Goal: Task Accomplishment & Management: Manage account settings

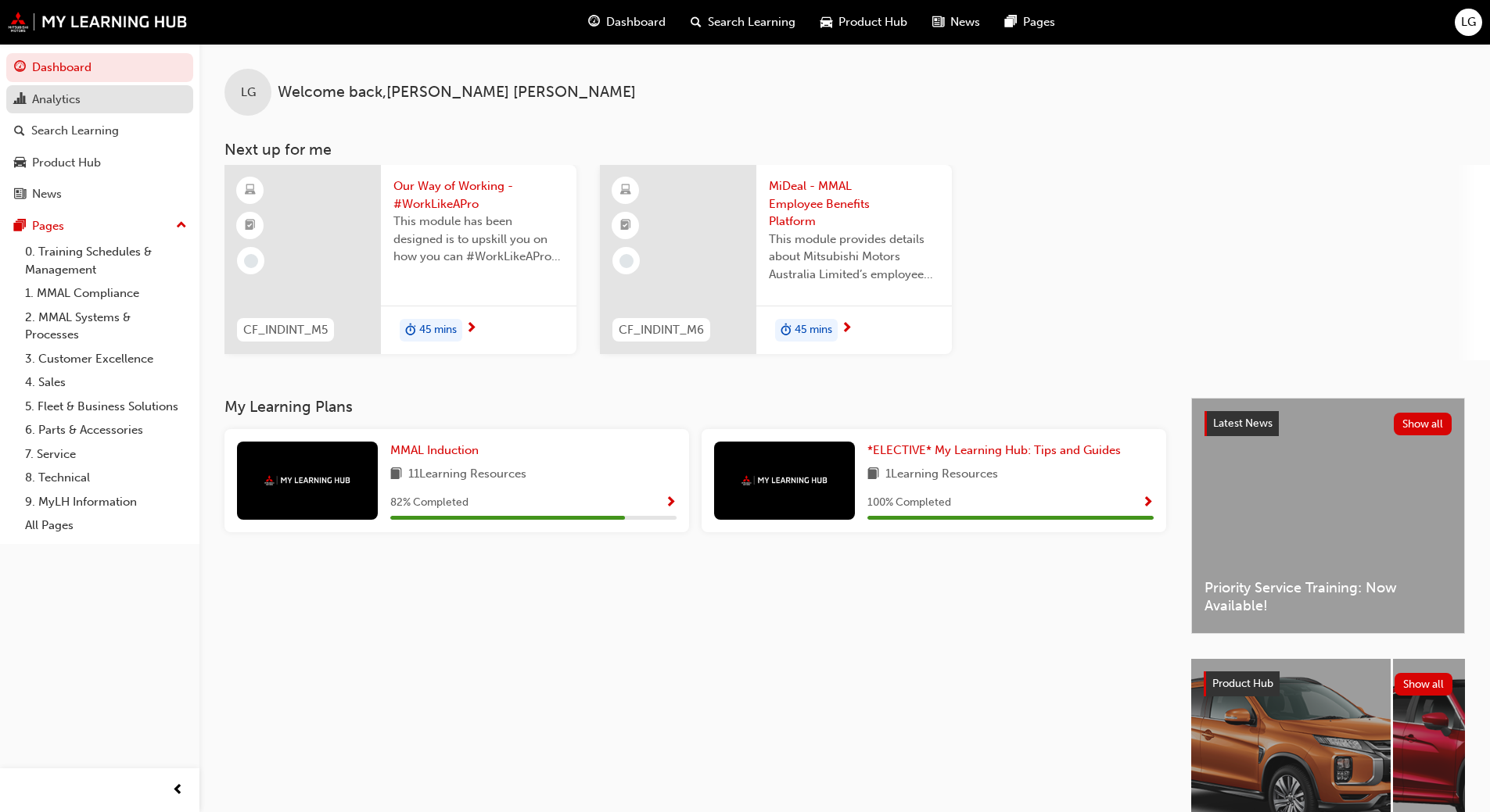
click at [49, 99] on div "Analytics" at bounding box center [56, 100] width 49 height 18
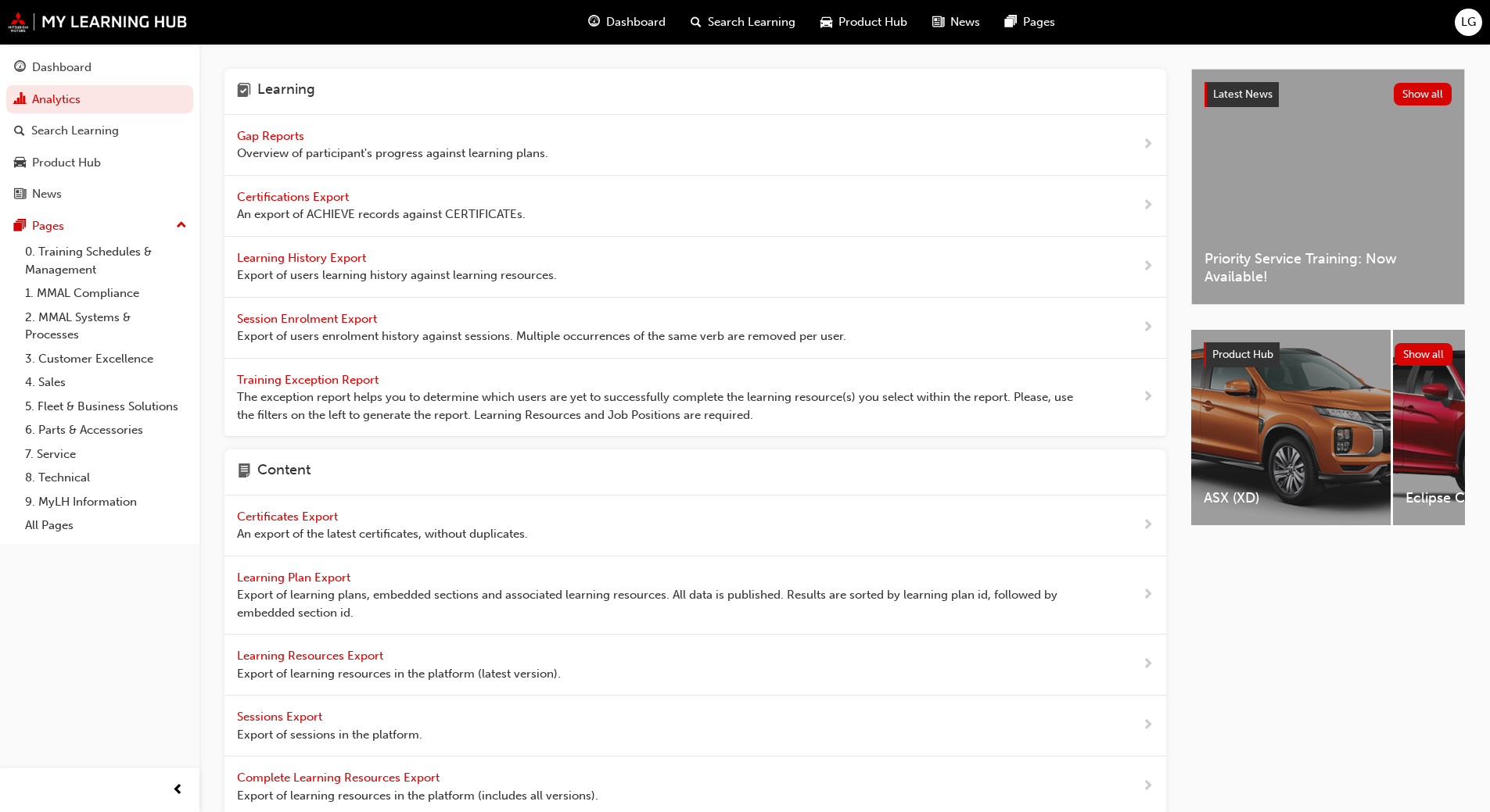
click at [281, 133] on span "Gap Reports" at bounding box center [272, 136] width 70 height 14
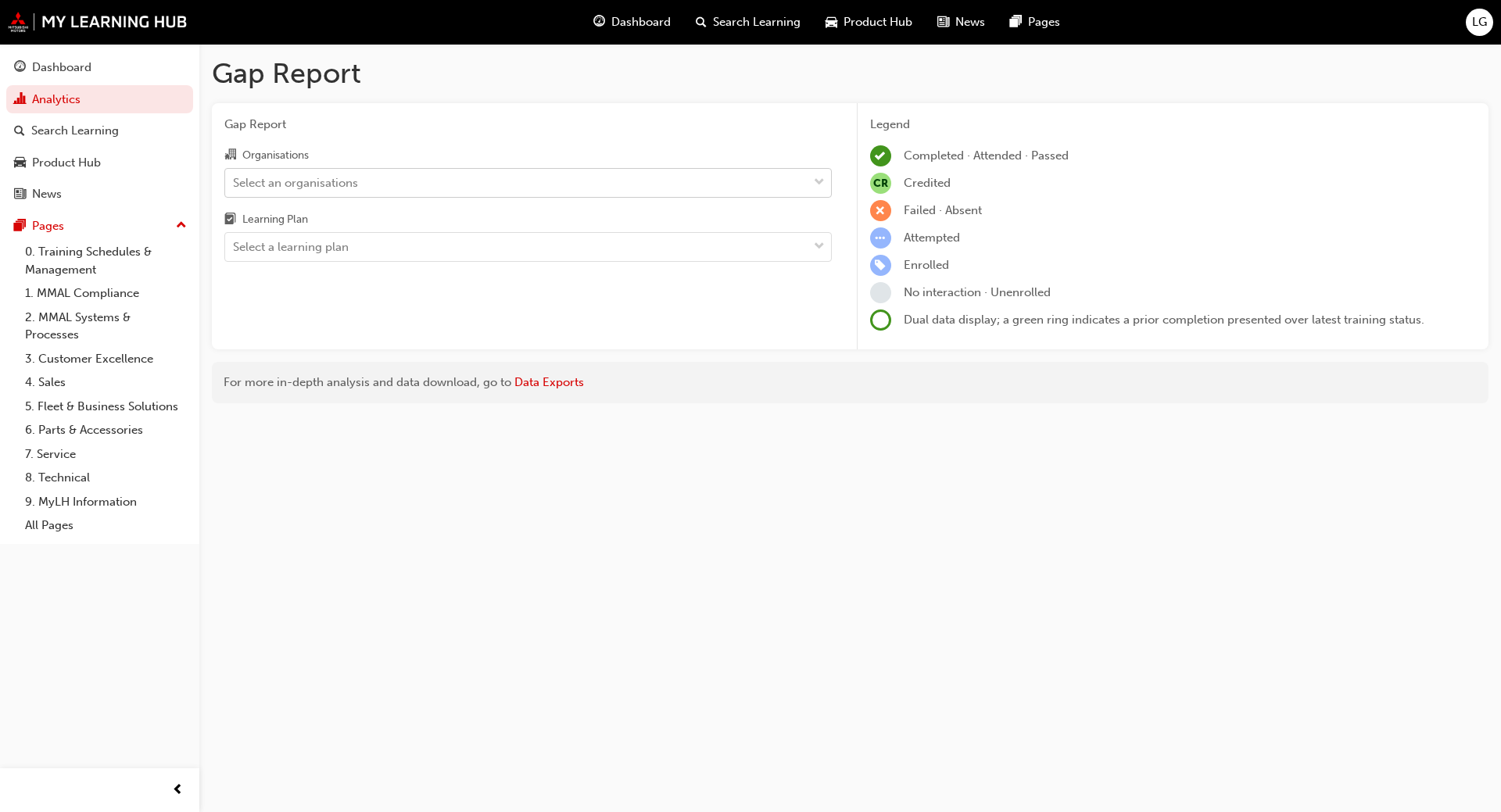
click at [263, 179] on div "Select an organisations" at bounding box center [295, 183] width 125 height 18
click at [235, 179] on input "Organisations Select an organisations" at bounding box center [234, 181] width 2 height 14
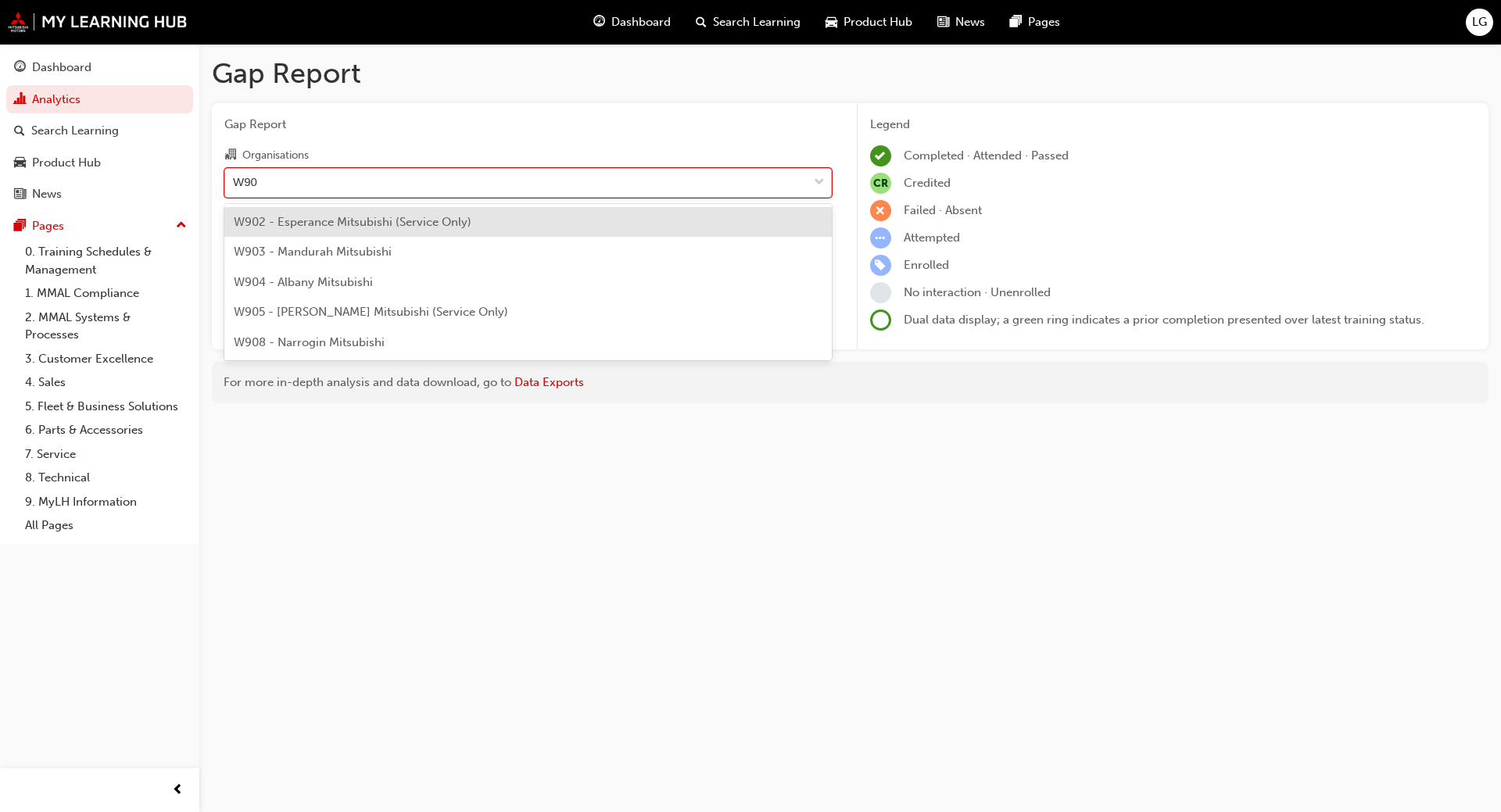
type input "W904"
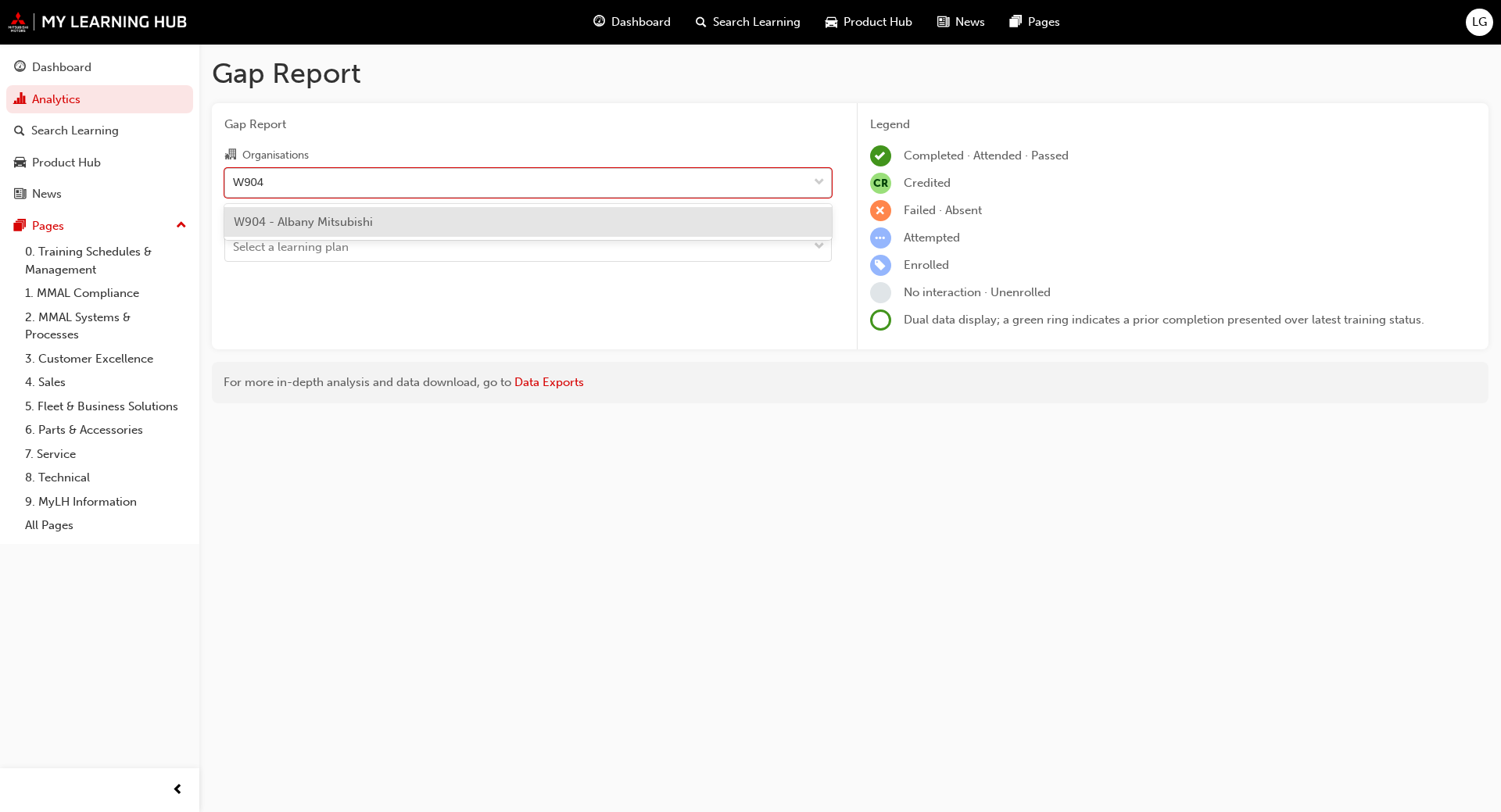
click at [280, 220] on span "W904 - Albany Mitsubishi" at bounding box center [303, 222] width 139 height 14
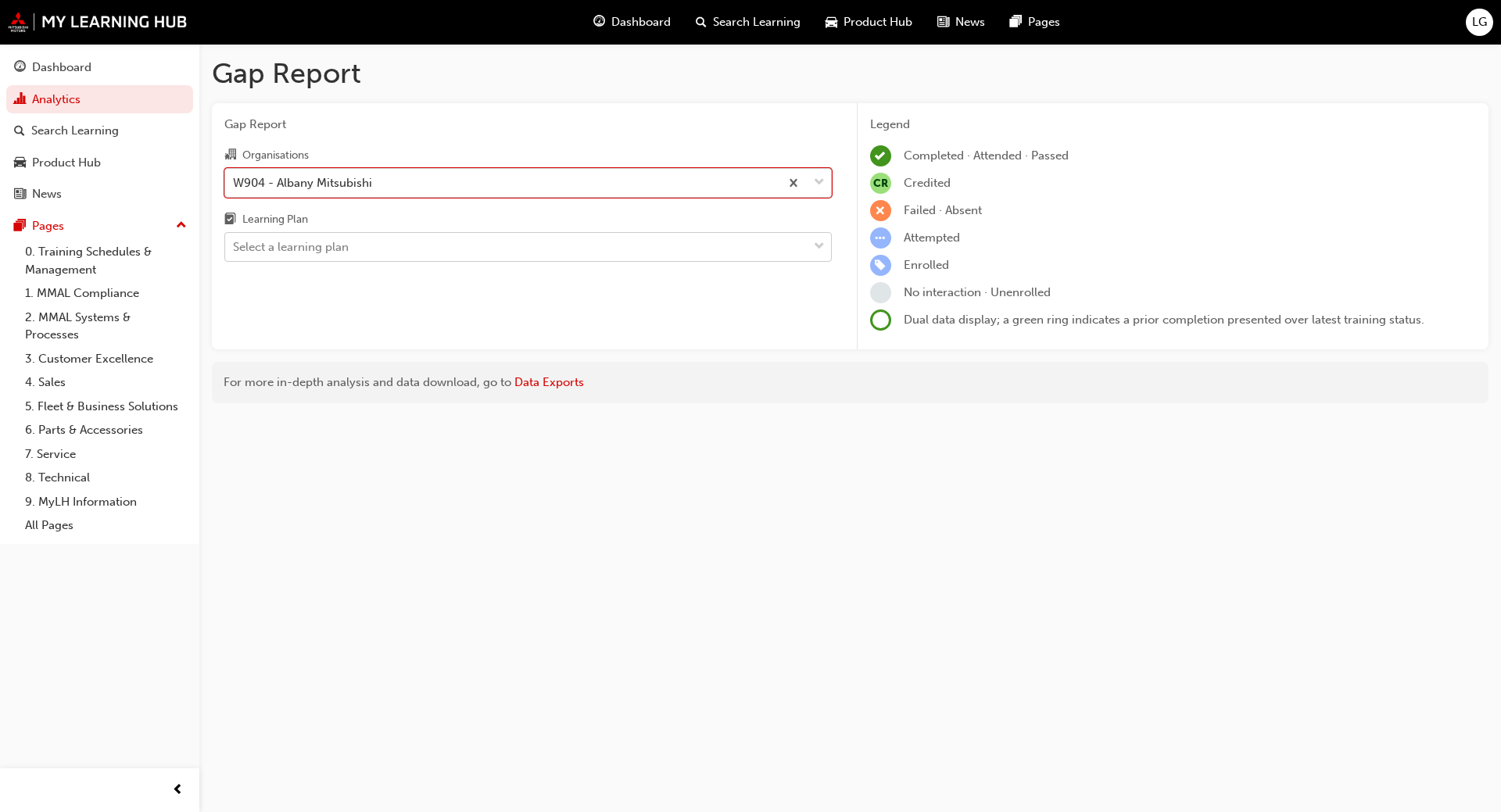
click at [273, 246] on div "Select a learning plan" at bounding box center [290, 247] width 116 height 18
click at [235, 246] on input "Learning Plan Select a learning plan" at bounding box center [234, 246] width 2 height 14
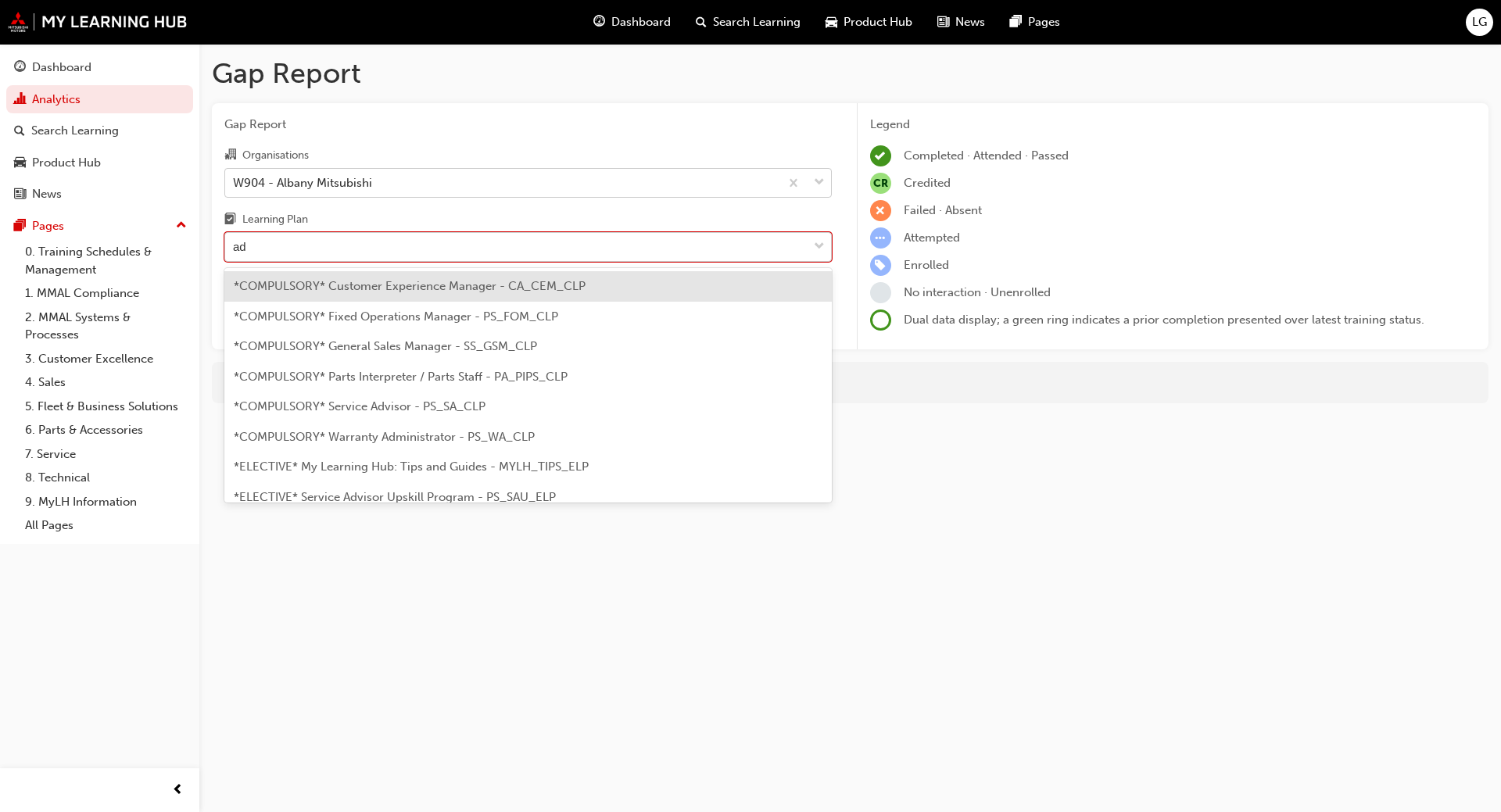
type input "adv"
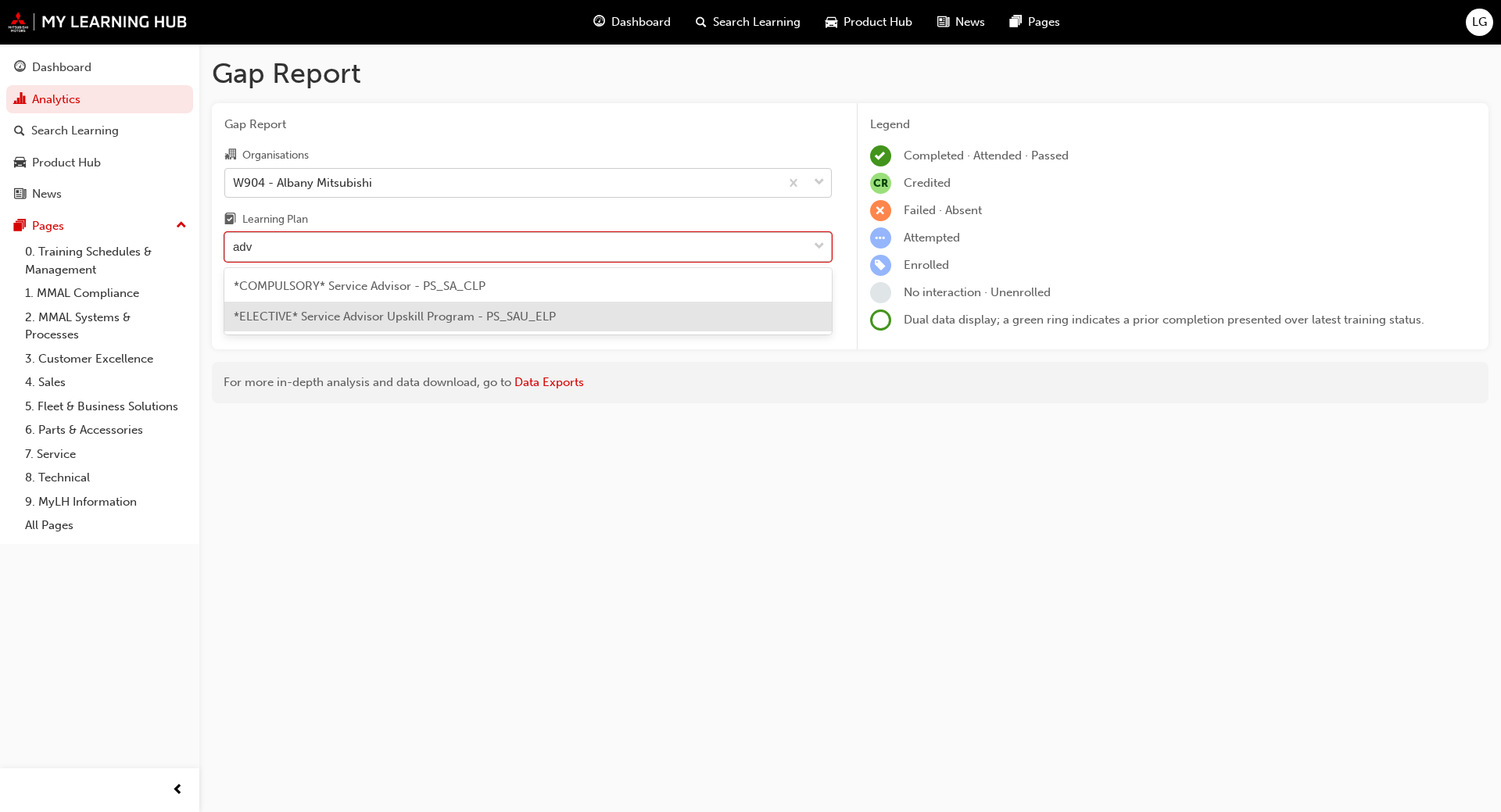
click at [298, 323] on span "*ELECTIVE* Service Advisor Upskill Program - PS_SAU_ELP" at bounding box center [395, 317] width 322 height 14
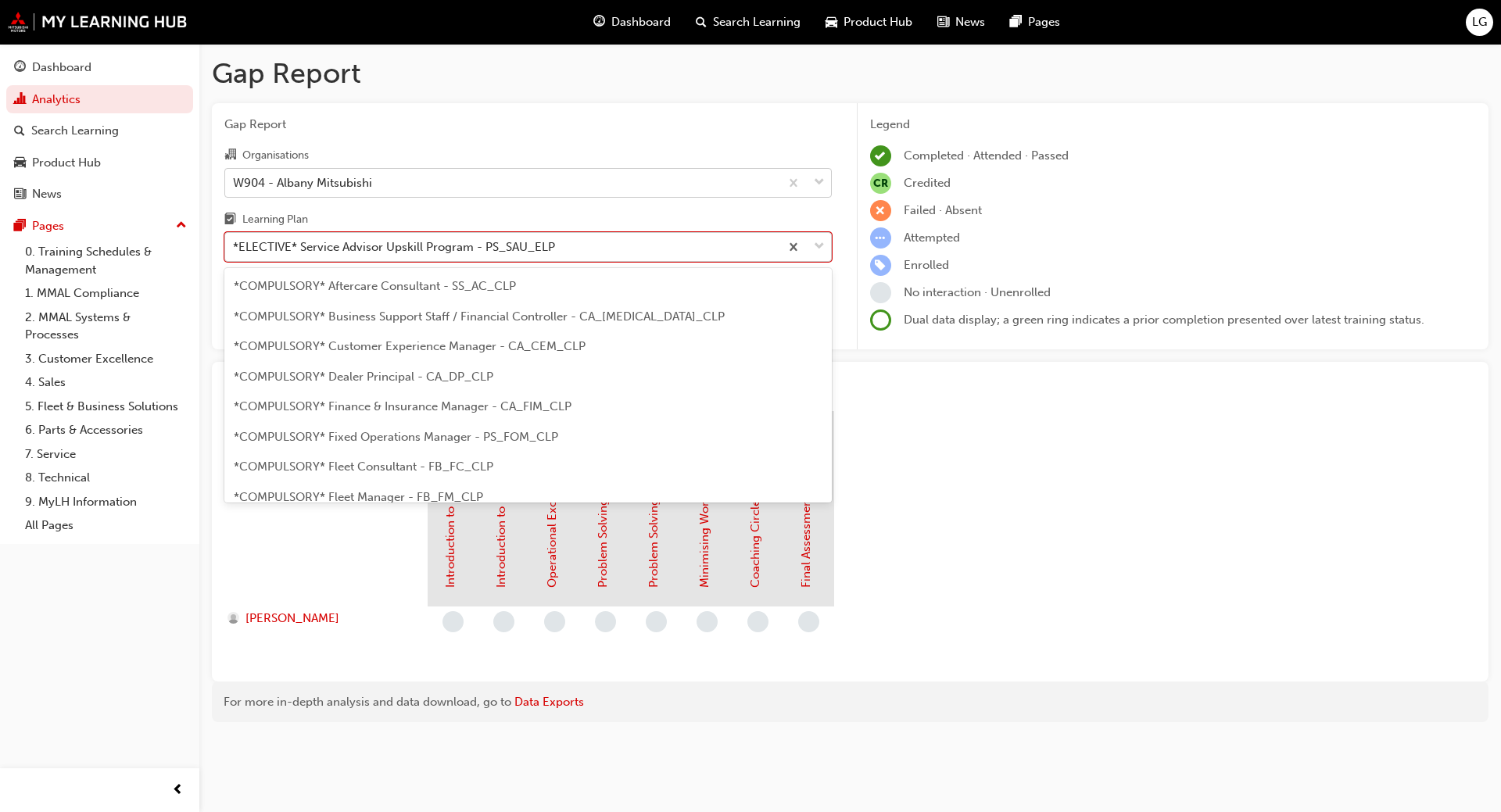
click at [293, 246] on div "*ELECTIVE* Service Advisor Upskill Program - PS_SAU_ELP" at bounding box center [394, 247] width 322 height 18
click at [235, 246] on input "Learning Plan option *ELECTIVE* Service Advisor Upskill Program - PS_SAU_ELP, s…" at bounding box center [234, 246] width 2 height 14
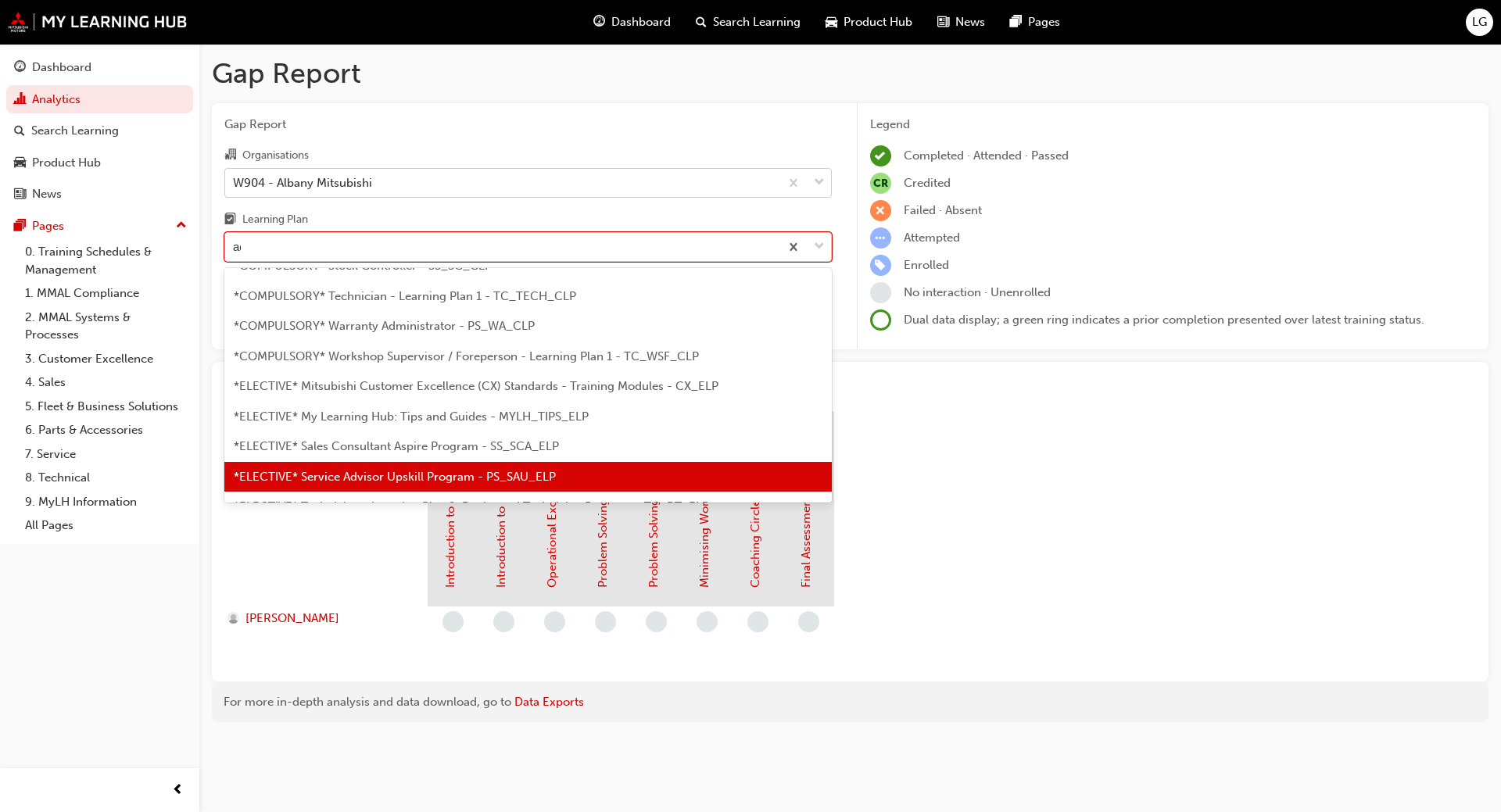
scroll to position [73, 0]
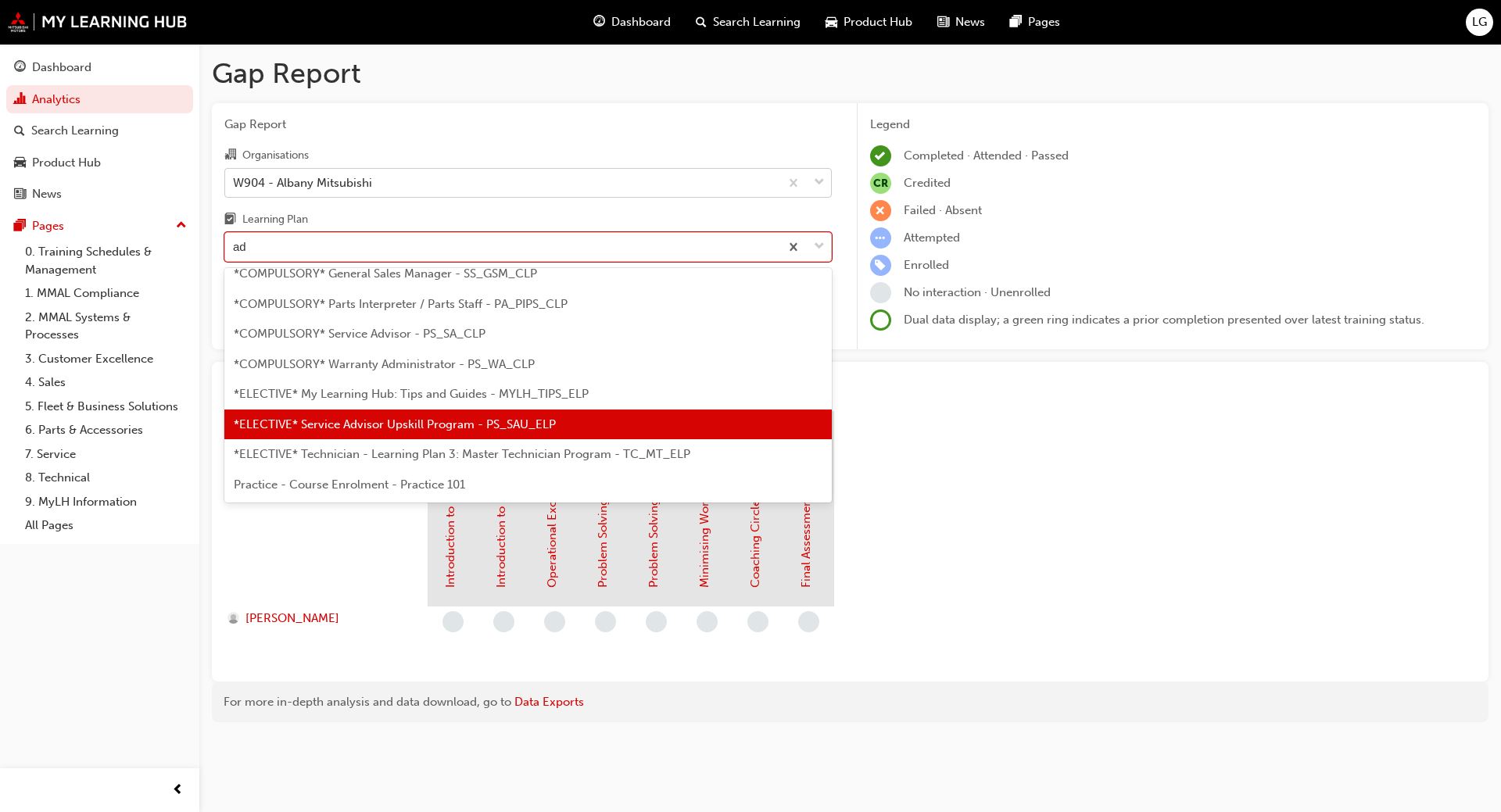
type input "adv"
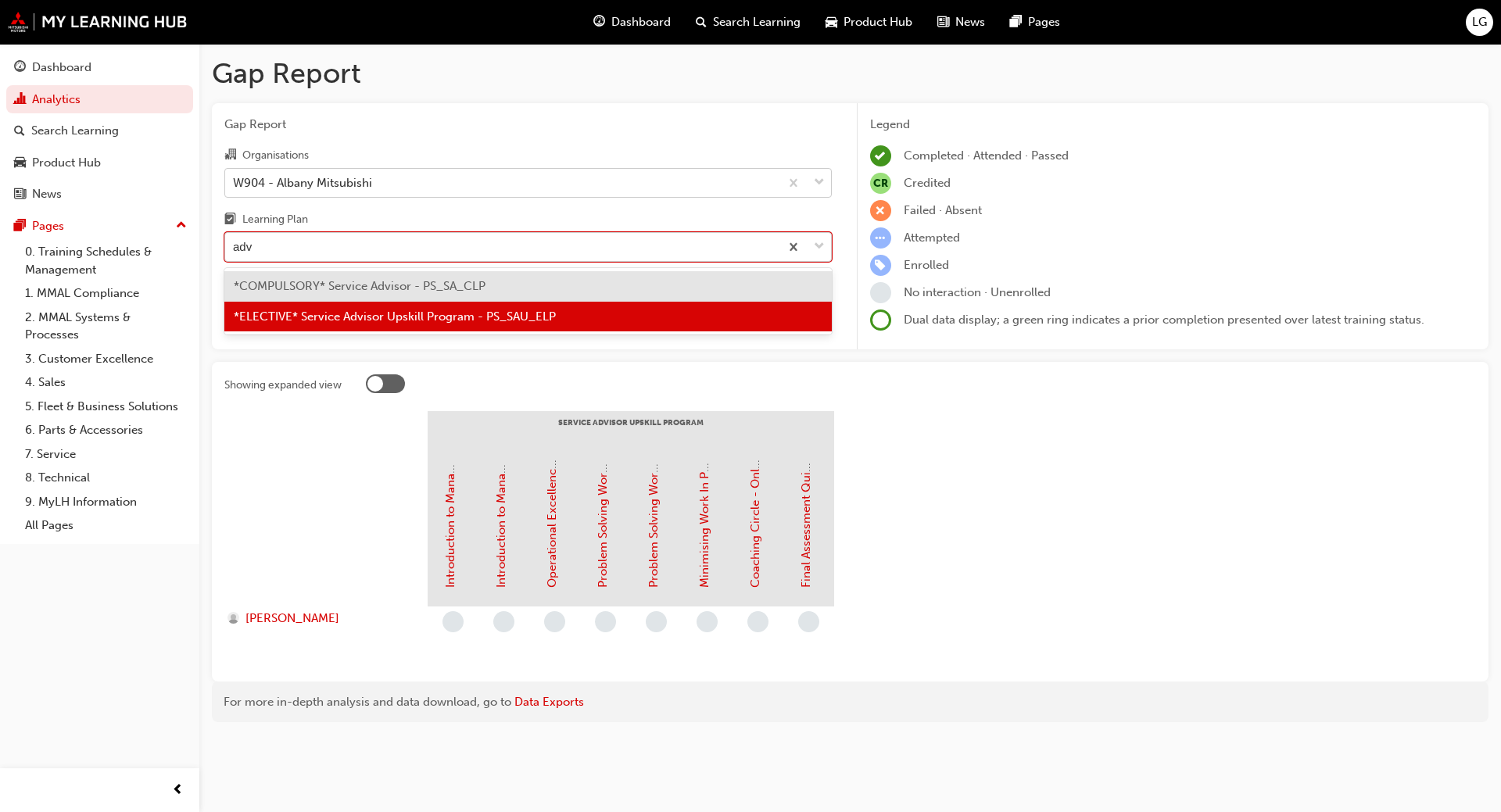
click at [278, 285] on span "*COMPULSORY* Service Advisor - PS_SA_CLP" at bounding box center [360, 286] width 252 height 14
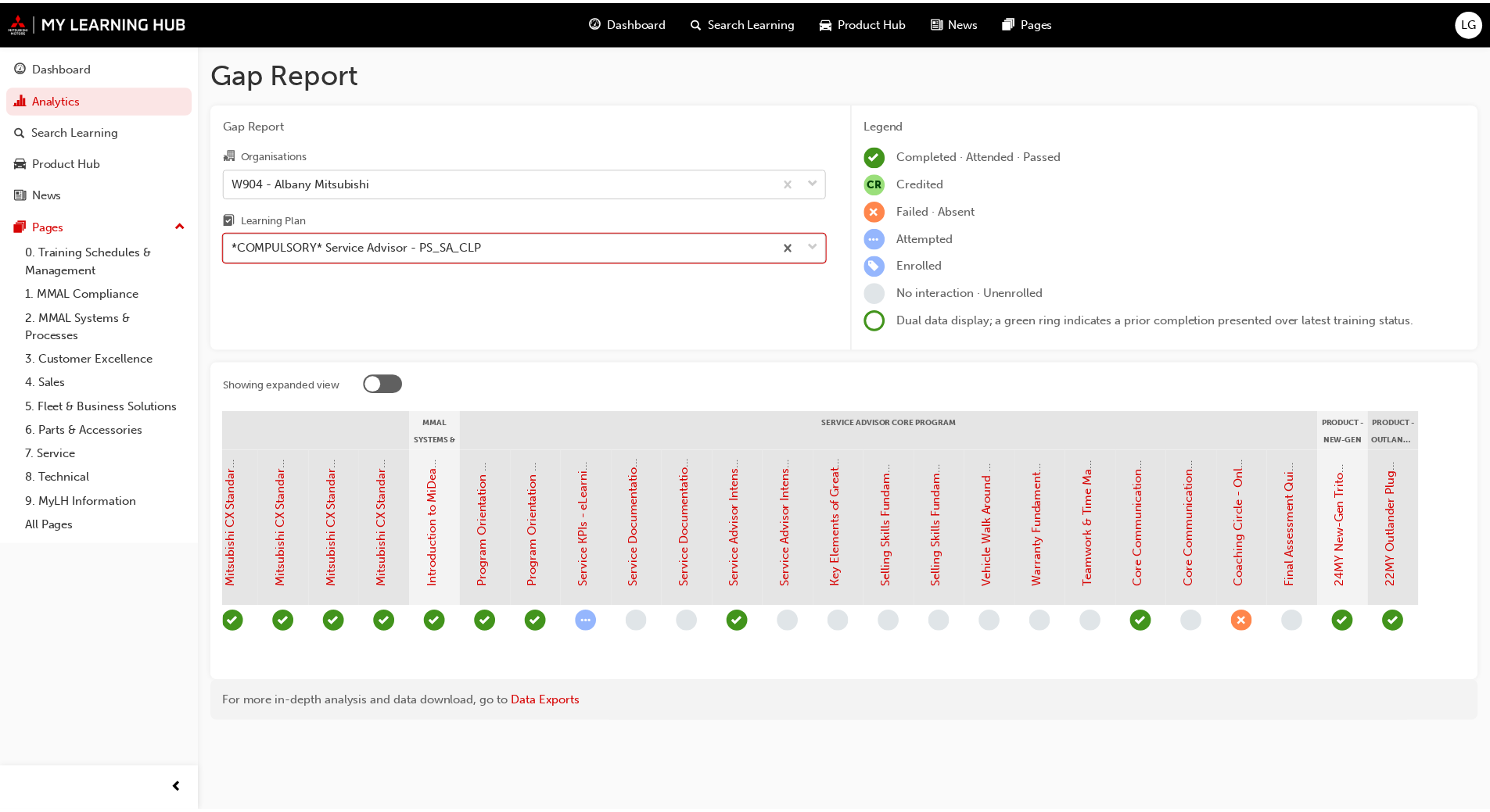
scroll to position [0, 1290]
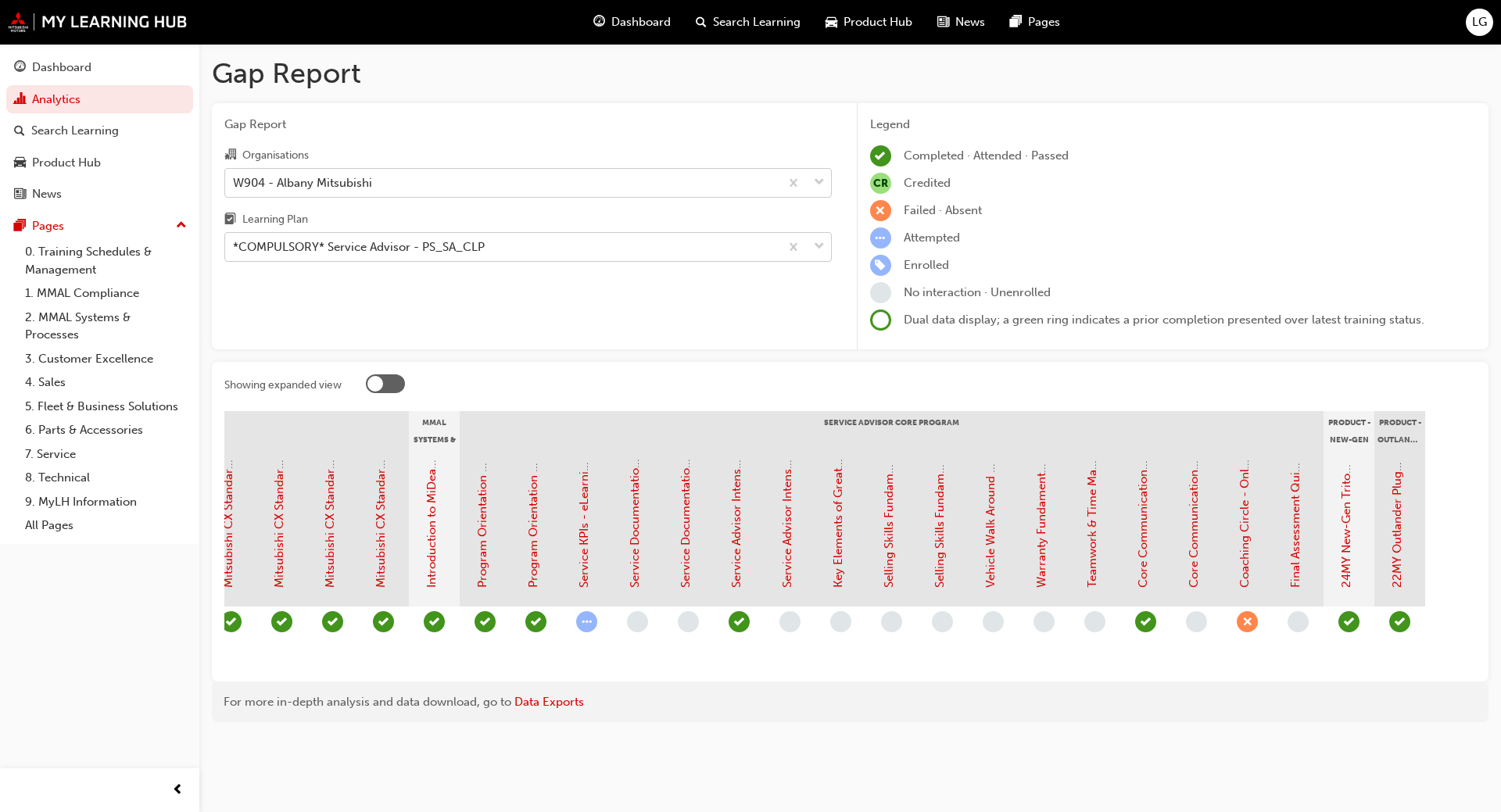
click at [932, 711] on div "For more in-depth analysis and data download, go to Data Exports" at bounding box center [850, 702] width 1254 height 18
click at [1241, 510] on link "Coaching Circle - Online Instructor Led Training (Service Advisor Core Program)" at bounding box center [1245, 369] width 14 height 436
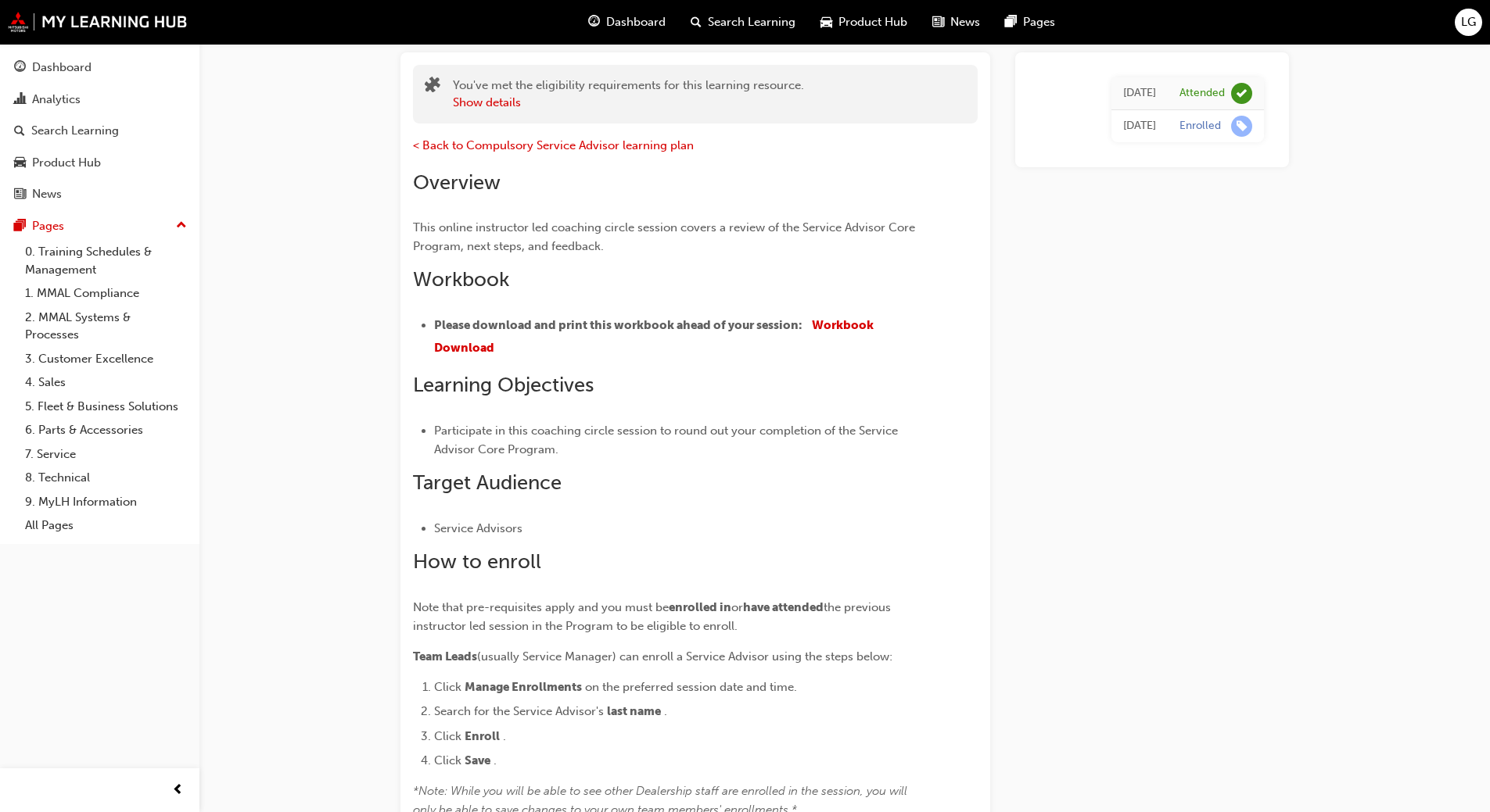
scroll to position [39, 0]
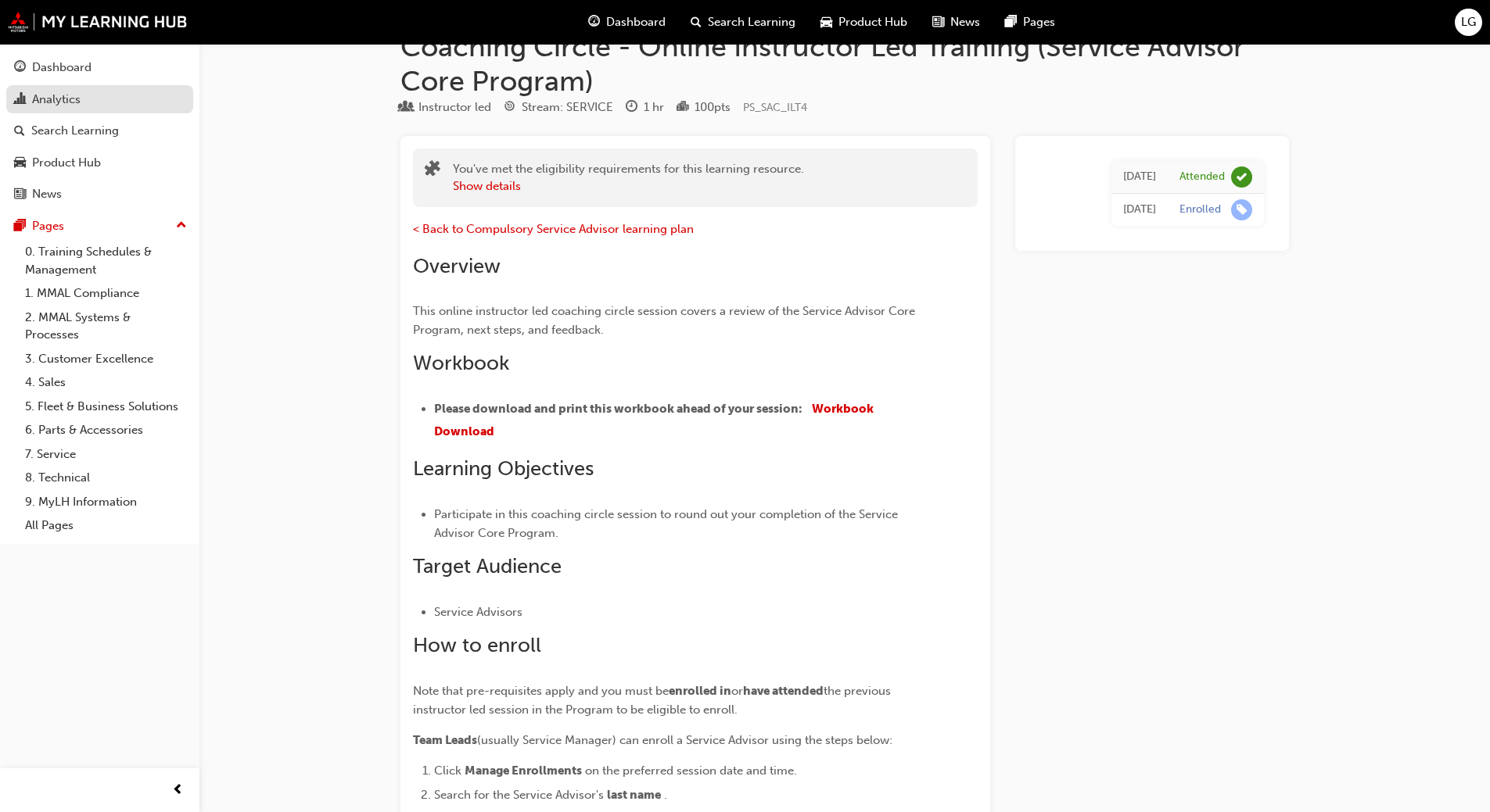
click at [59, 97] on div "Analytics" at bounding box center [56, 100] width 49 height 18
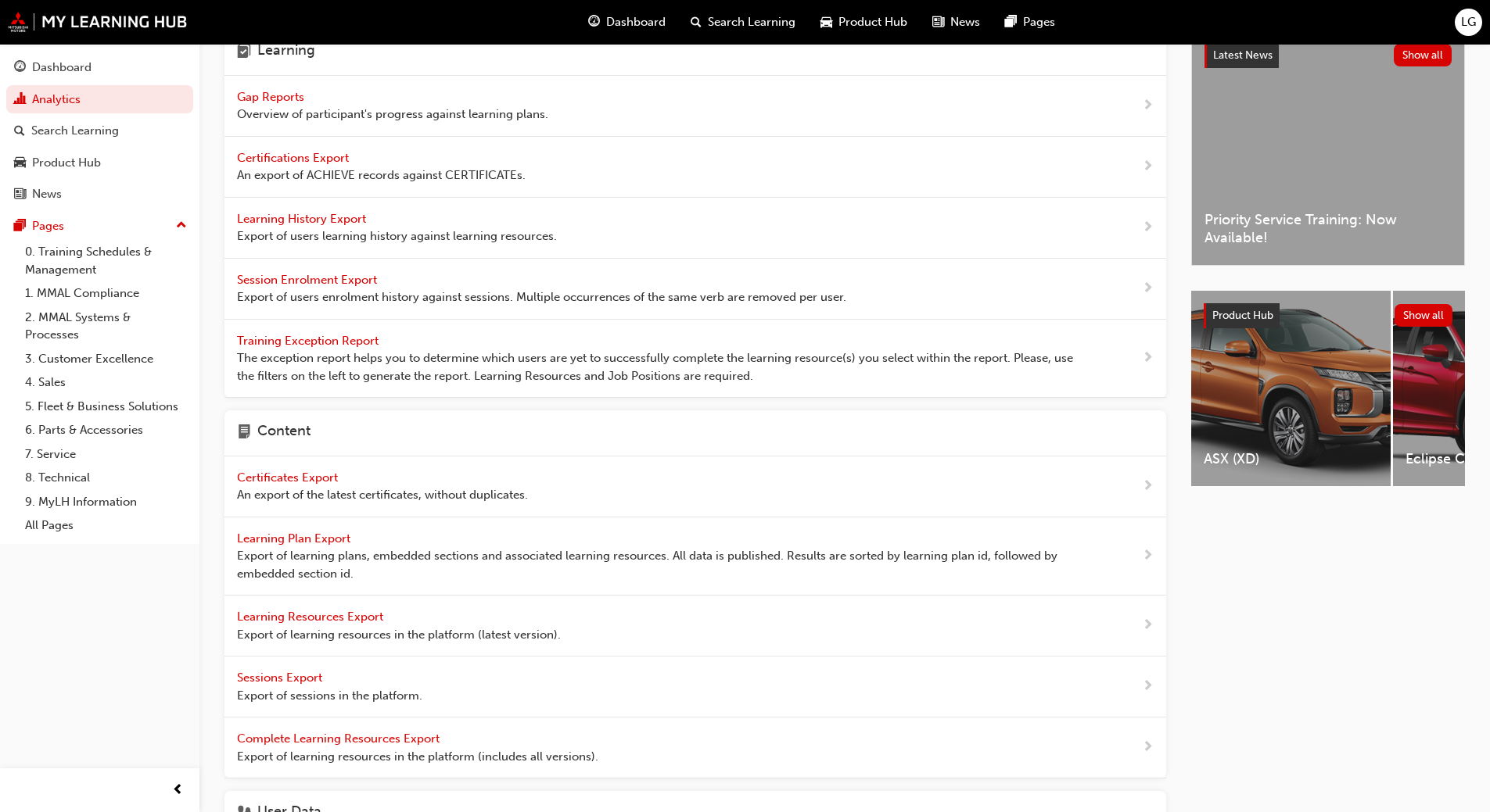
click at [249, 98] on span "Gap Reports" at bounding box center [272, 97] width 70 height 14
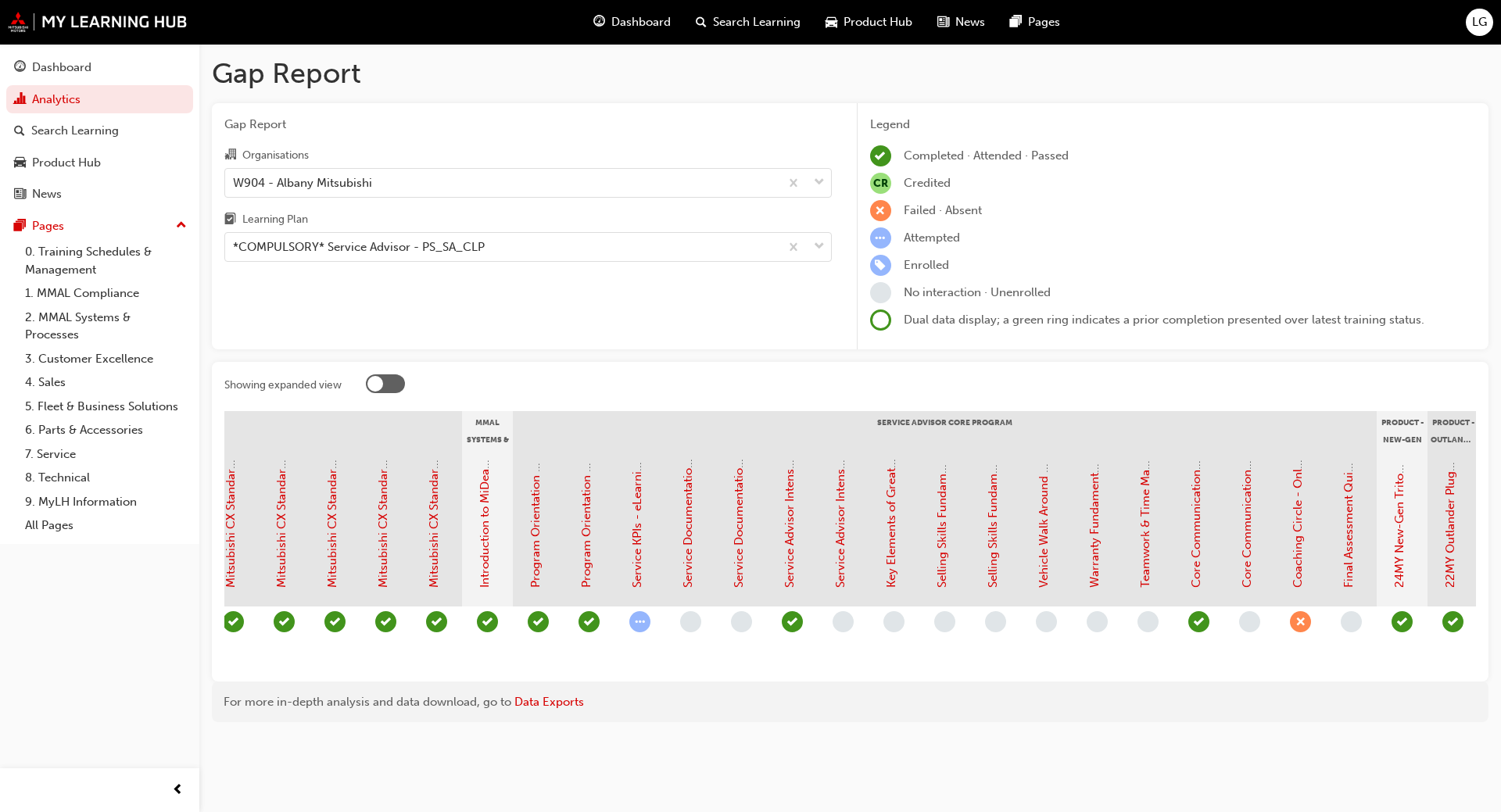
scroll to position [0, 1246]
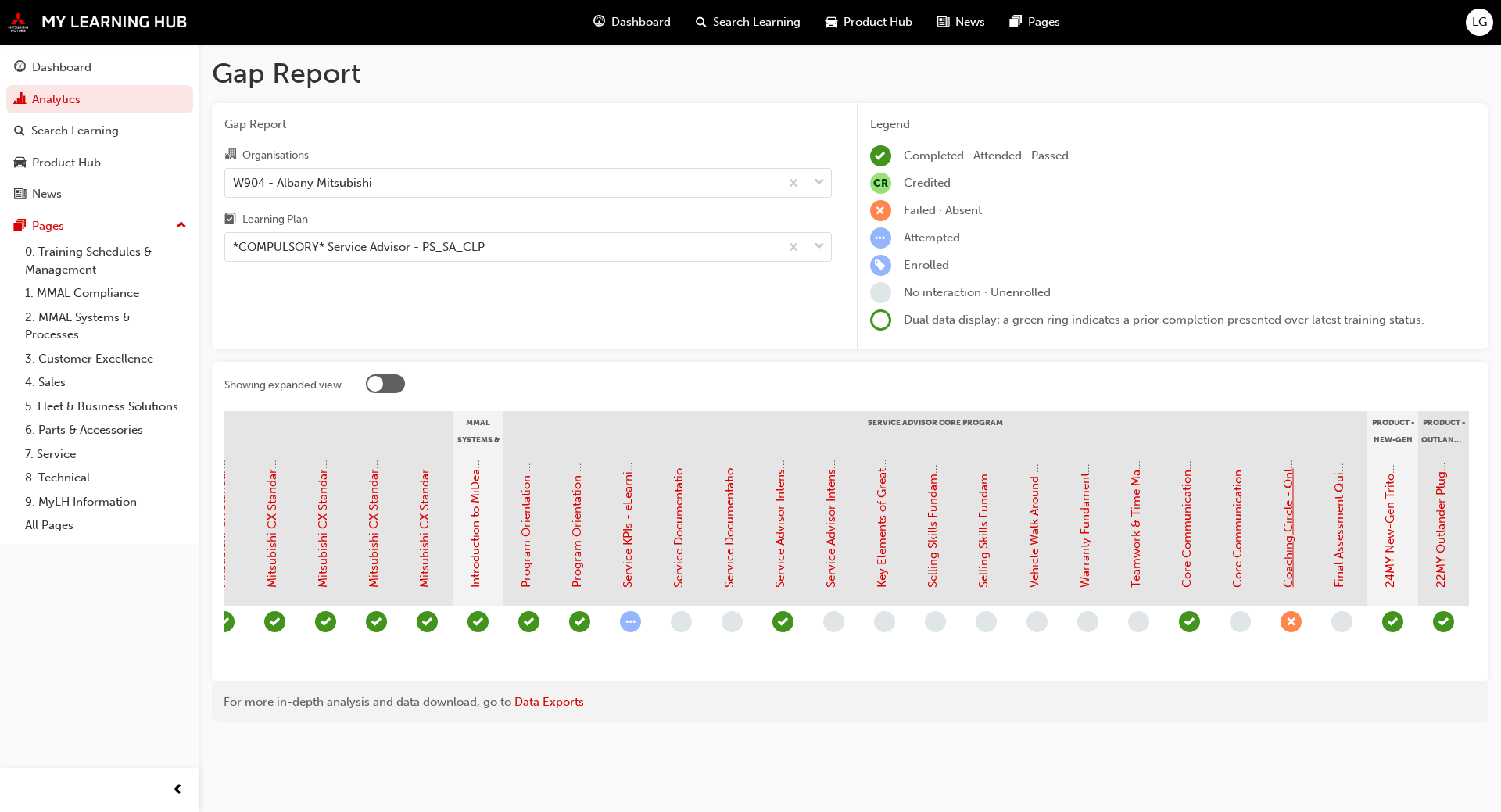
click at [1286, 545] on link "Coaching Circle - Online Instructor Led Training (Service Advisor Core Program)" at bounding box center [1289, 369] width 14 height 436
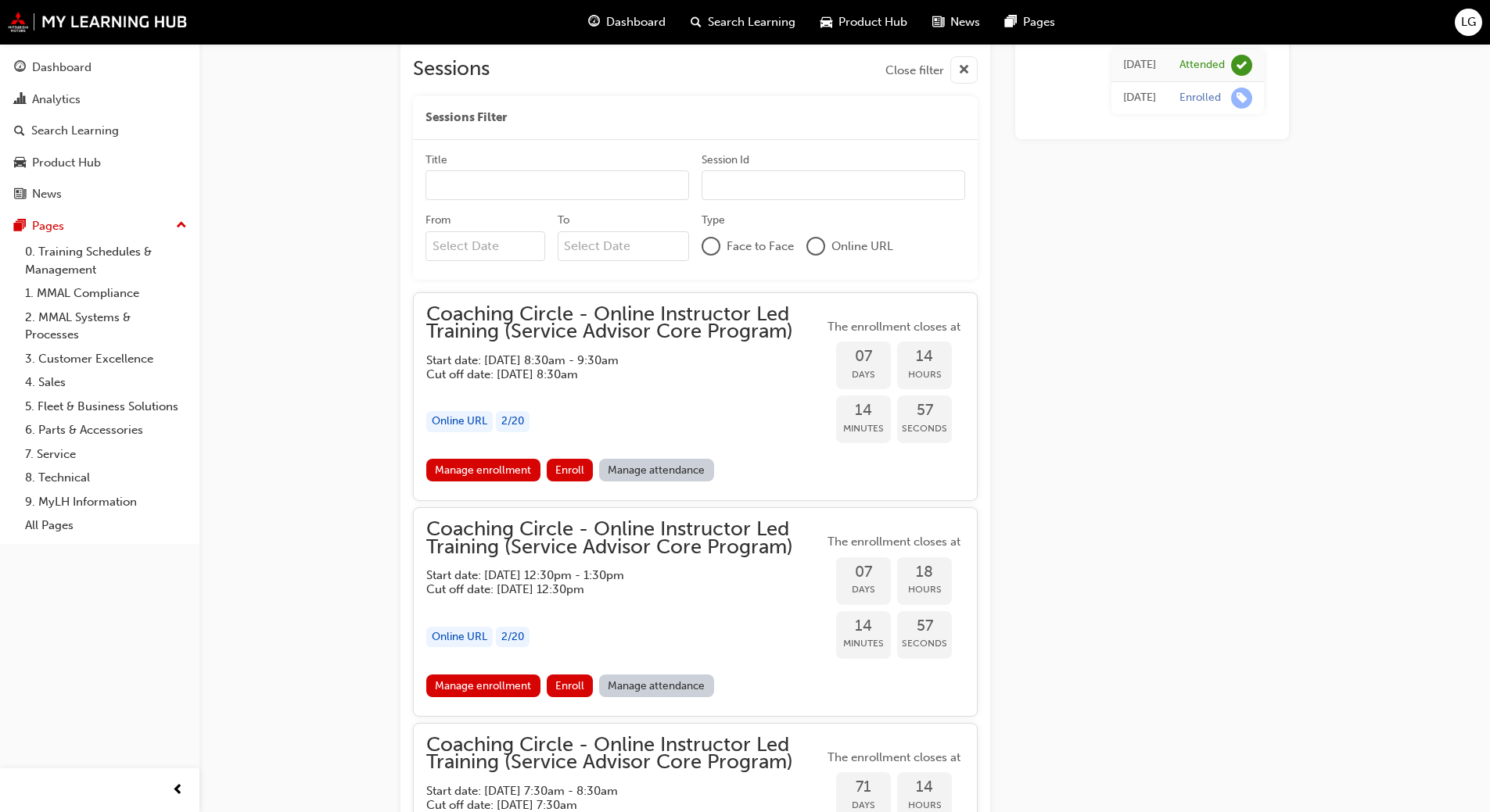
scroll to position [1091, 0]
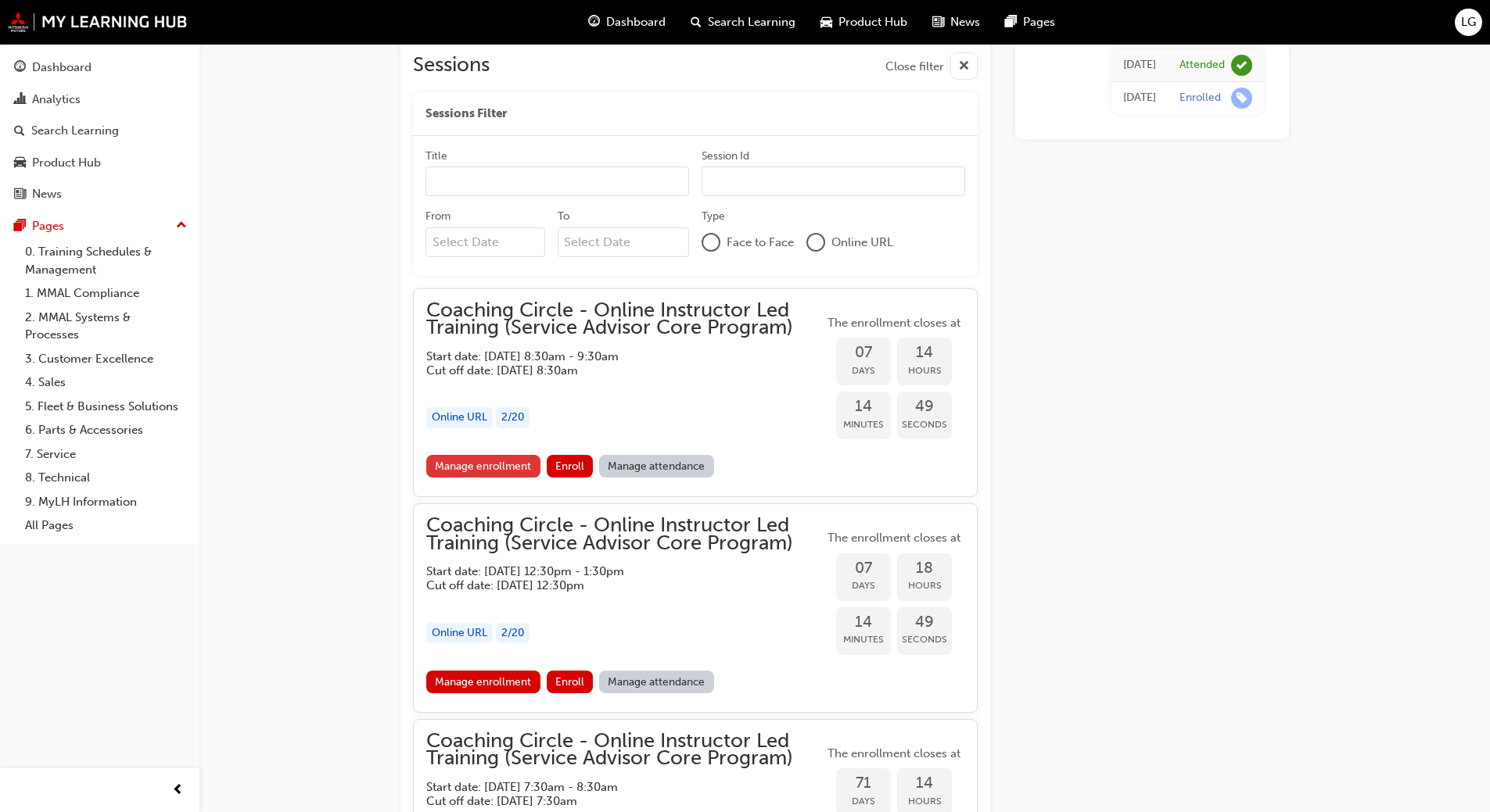
click at [498, 466] on link "Manage enrollment" at bounding box center [483, 466] width 114 height 22
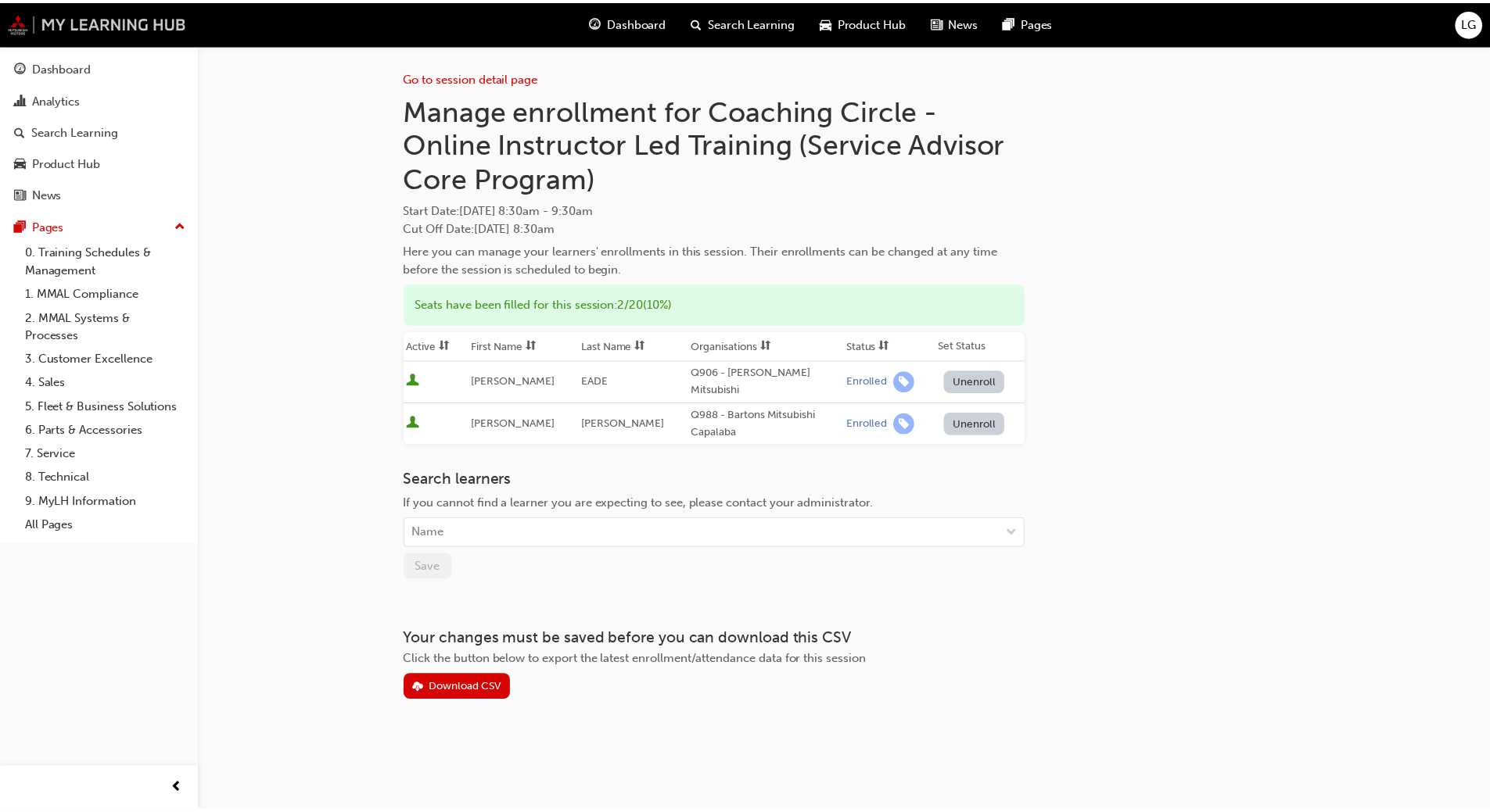
scroll to position [1091, 0]
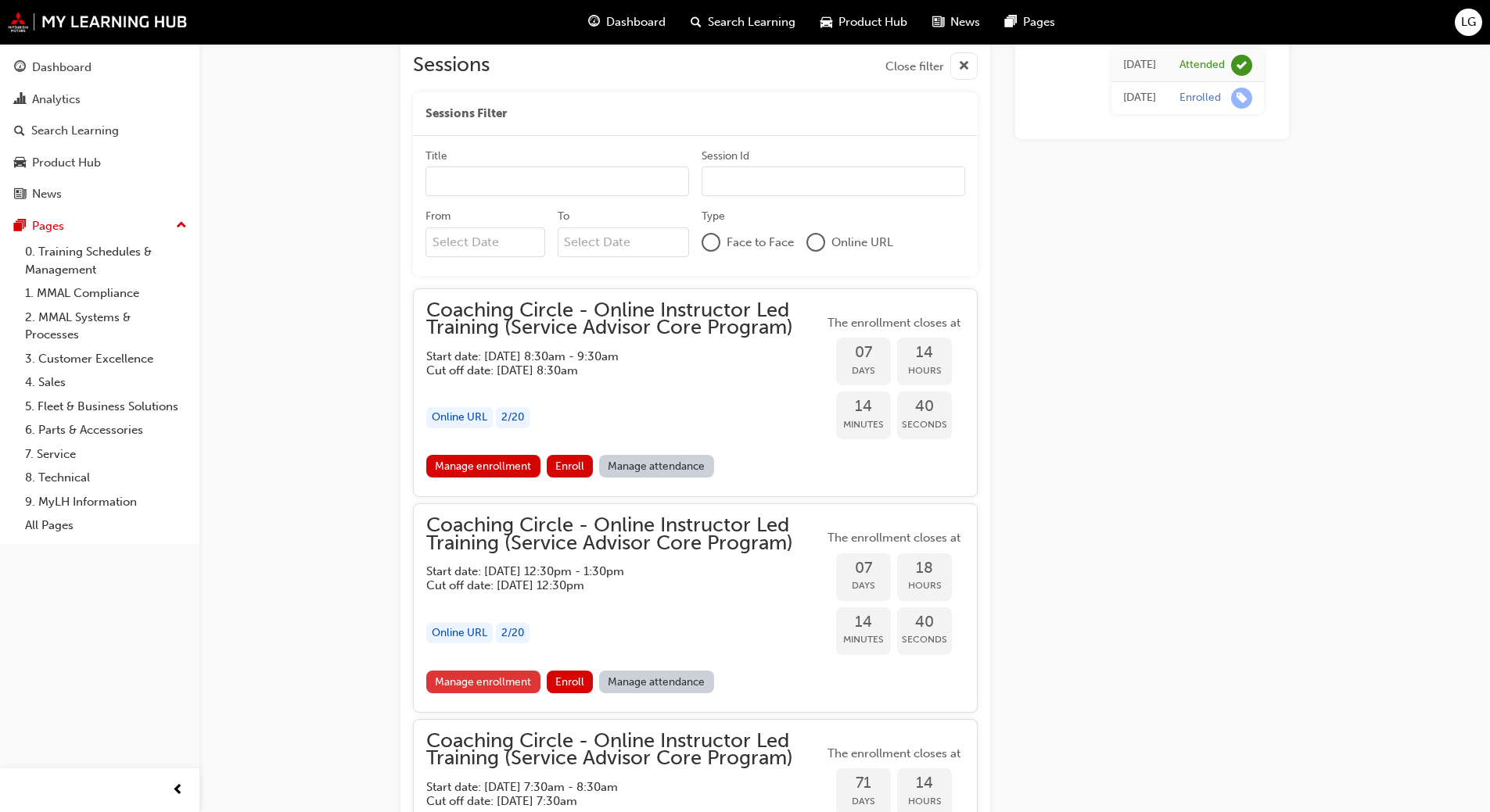
click at [476, 672] on link "Manage enrollment" at bounding box center [483, 682] width 114 height 22
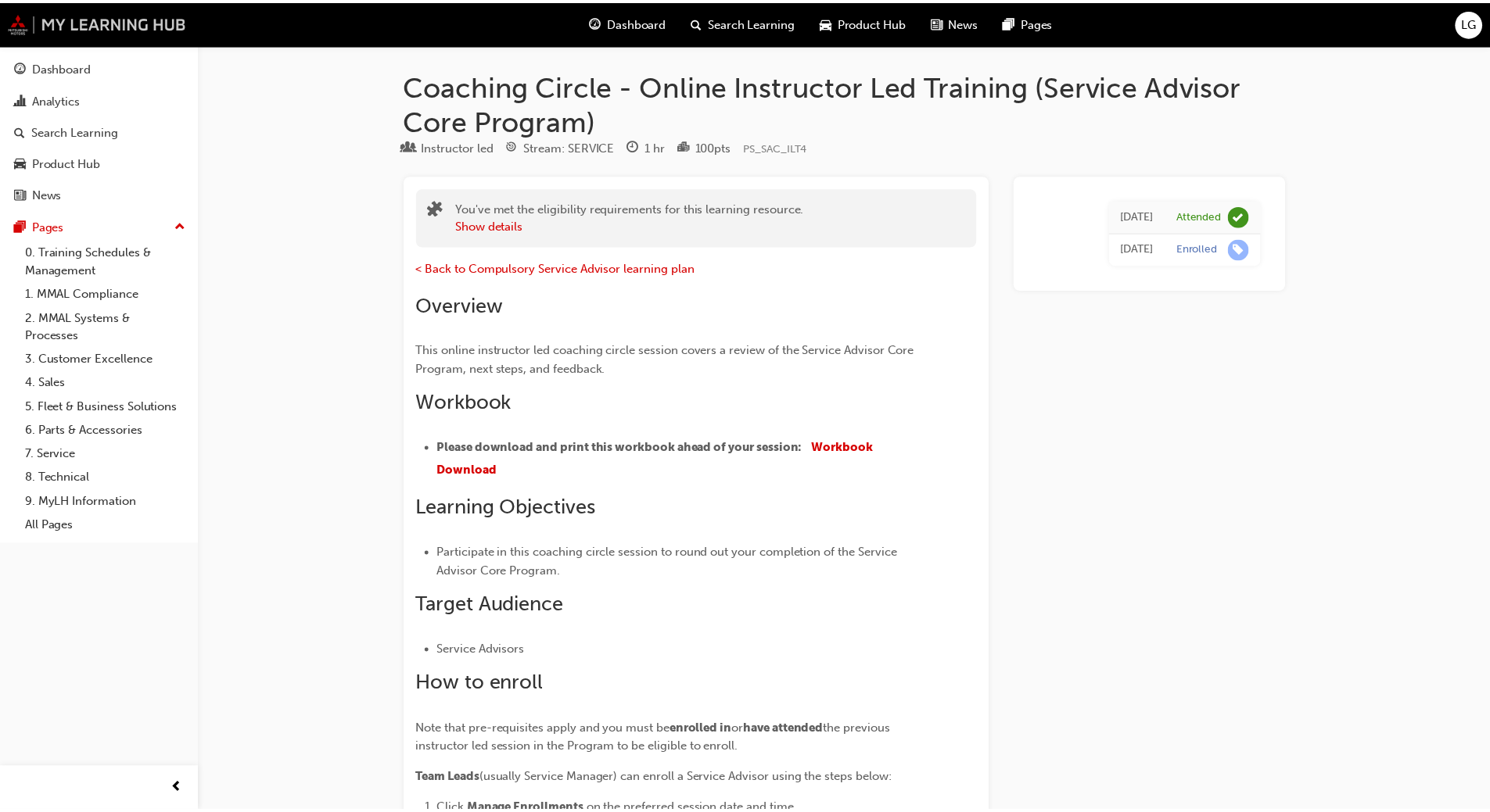
scroll to position [1091, 0]
